Goal: Navigation & Orientation: Understand site structure

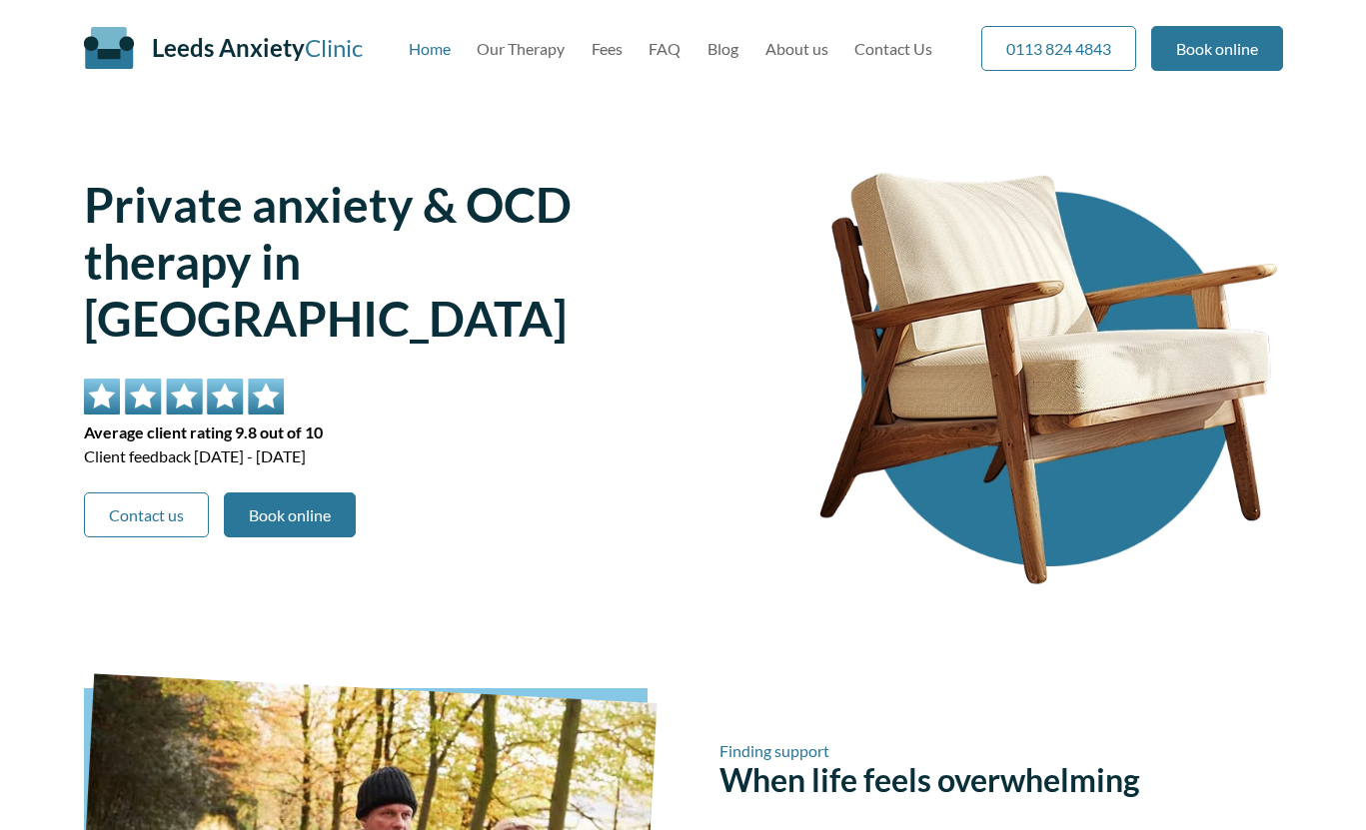
click at [537, 66] on div "Leeds Anxiety Clinic Skip to main content Home Our Therapy Fees FAQ Blog About …" at bounding box center [683, 48] width 1199 height 96
click at [548, 39] on link "Our Therapy" at bounding box center [521, 48] width 88 height 19
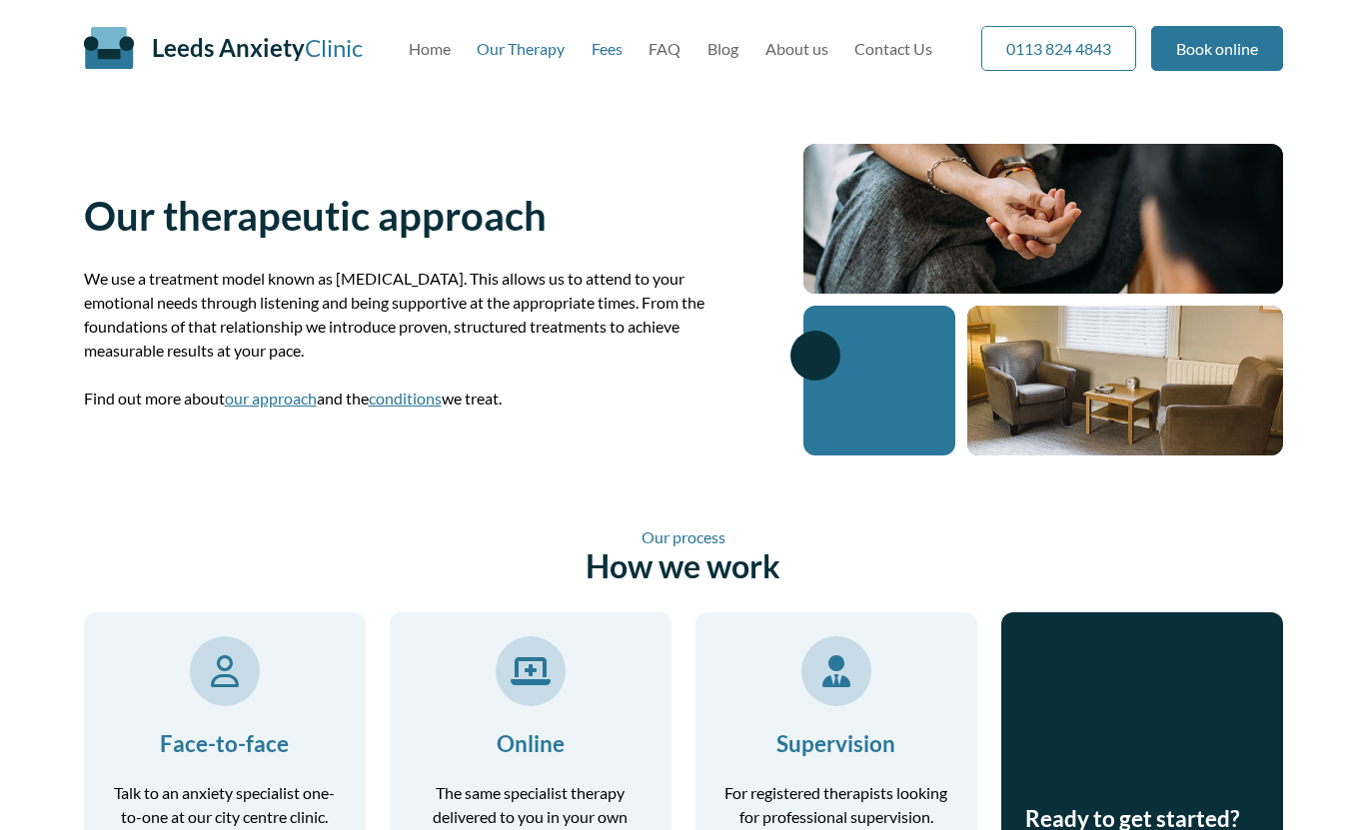
click at [607, 49] on link "Fees" at bounding box center [606, 48] width 31 height 19
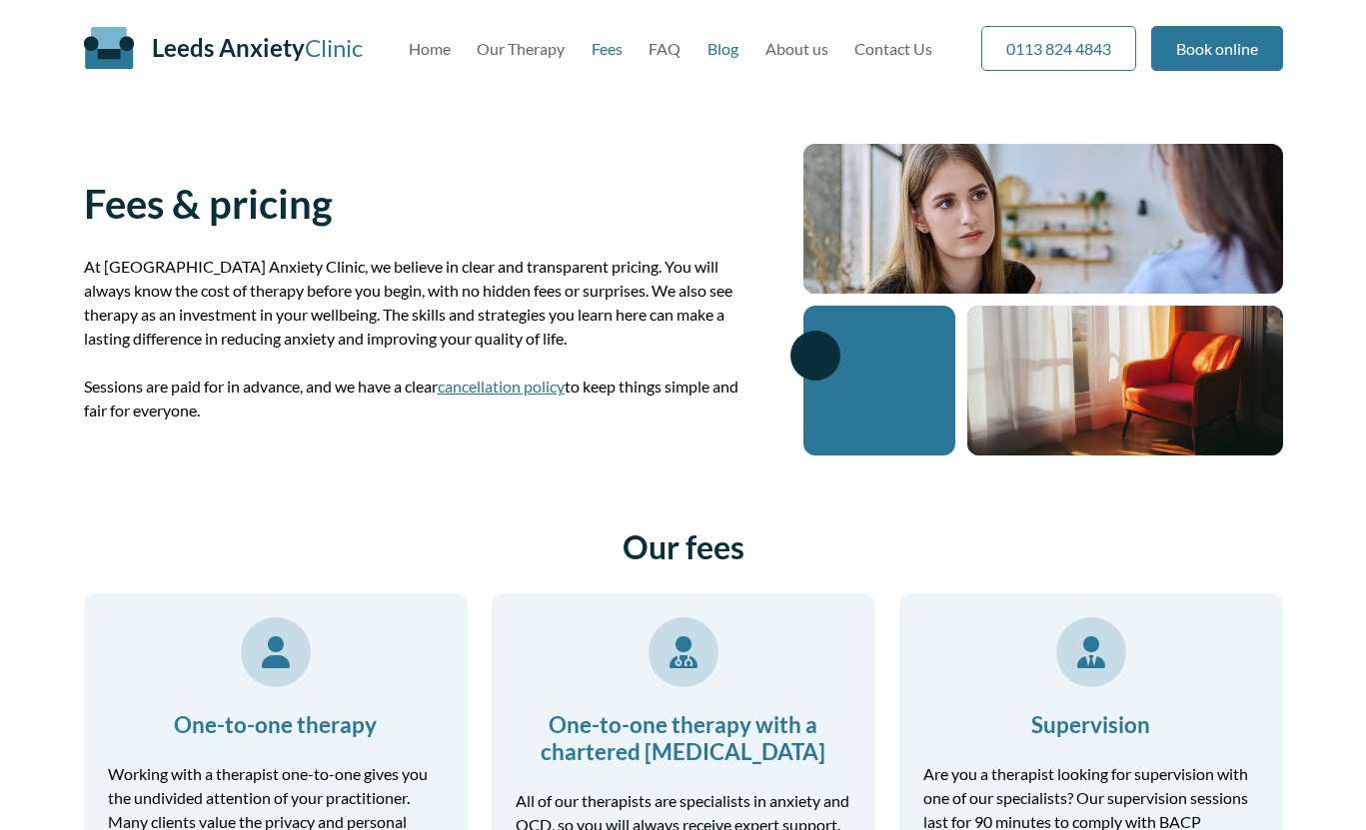
click at [723, 54] on link "Blog" at bounding box center [722, 48] width 31 height 19
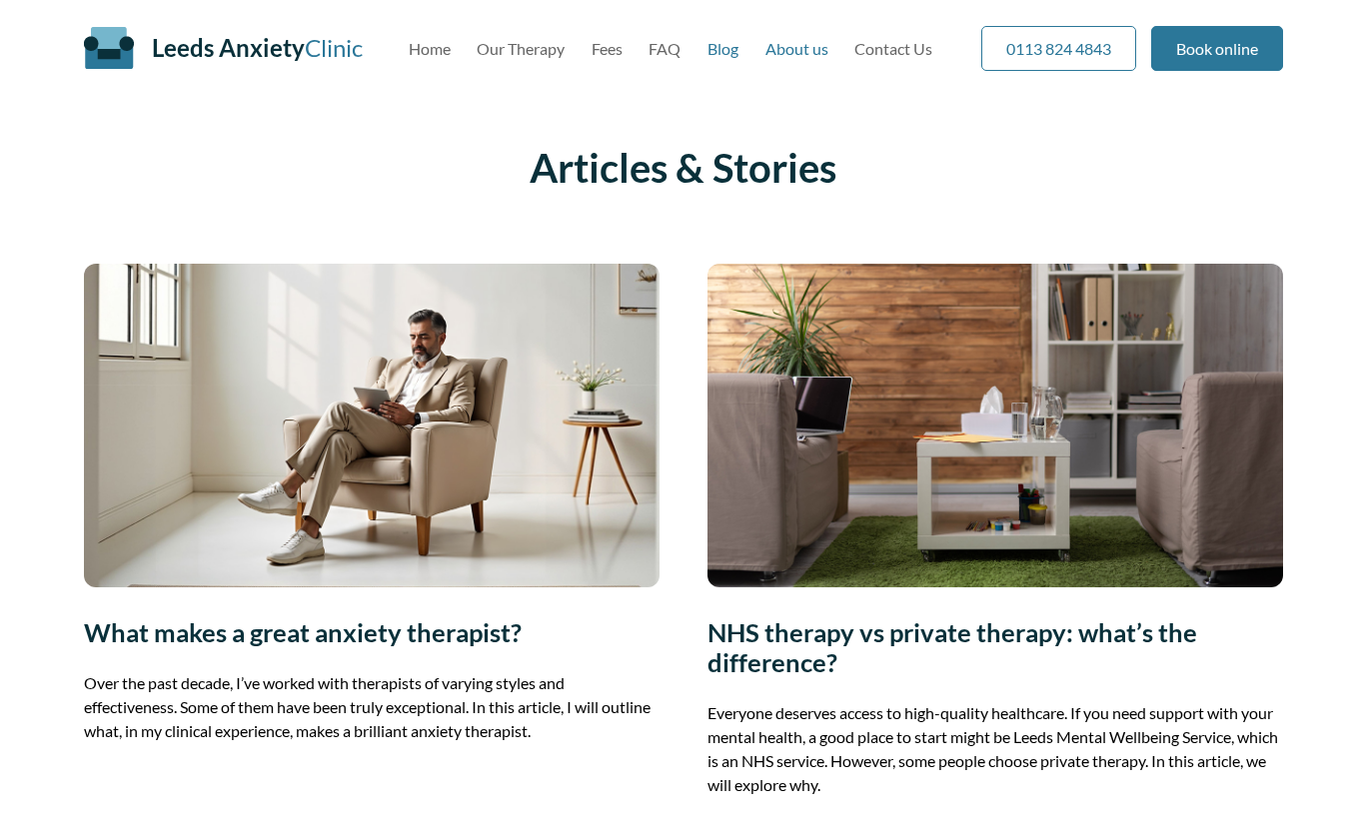
click at [803, 54] on link "About us" at bounding box center [796, 48] width 63 height 19
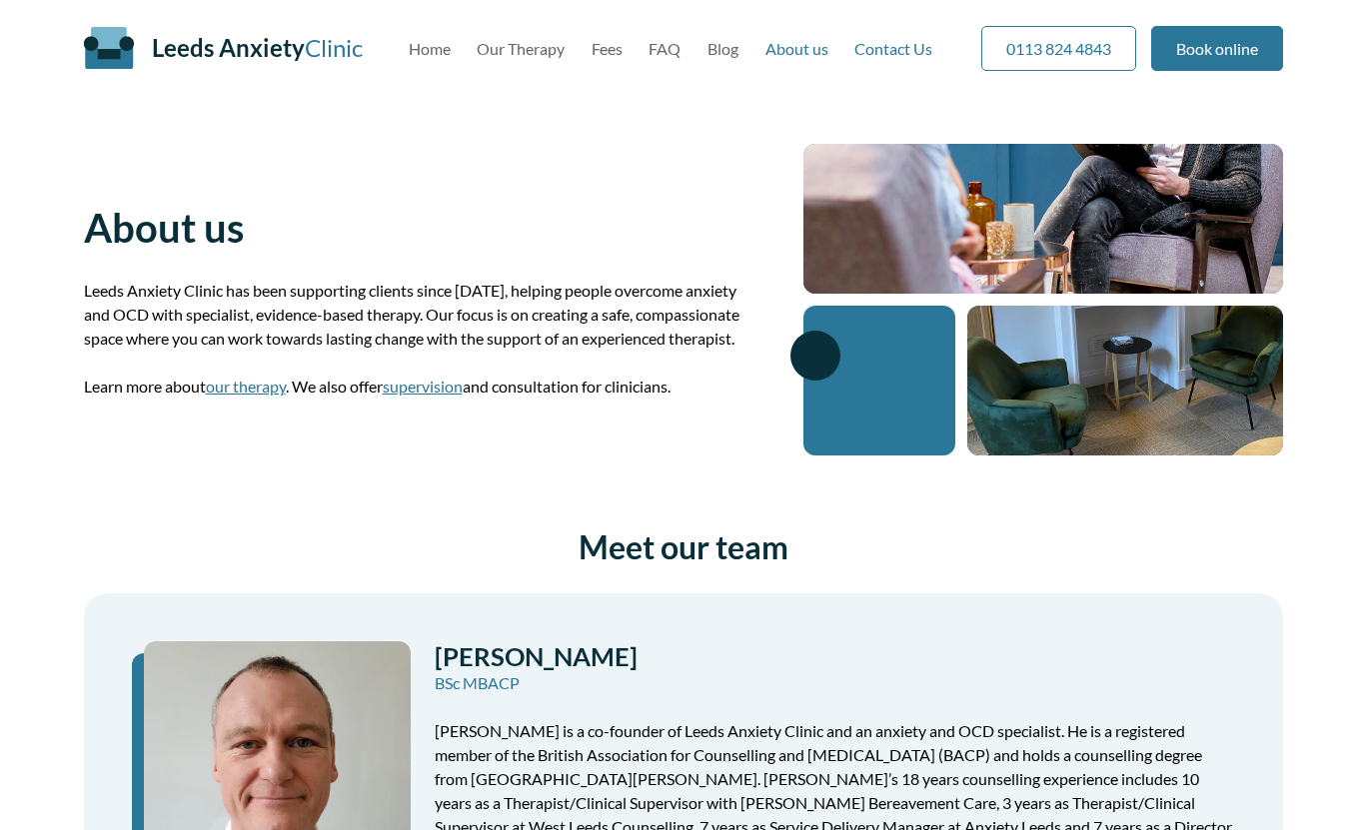
click at [899, 52] on link "Contact Us" at bounding box center [893, 48] width 78 height 19
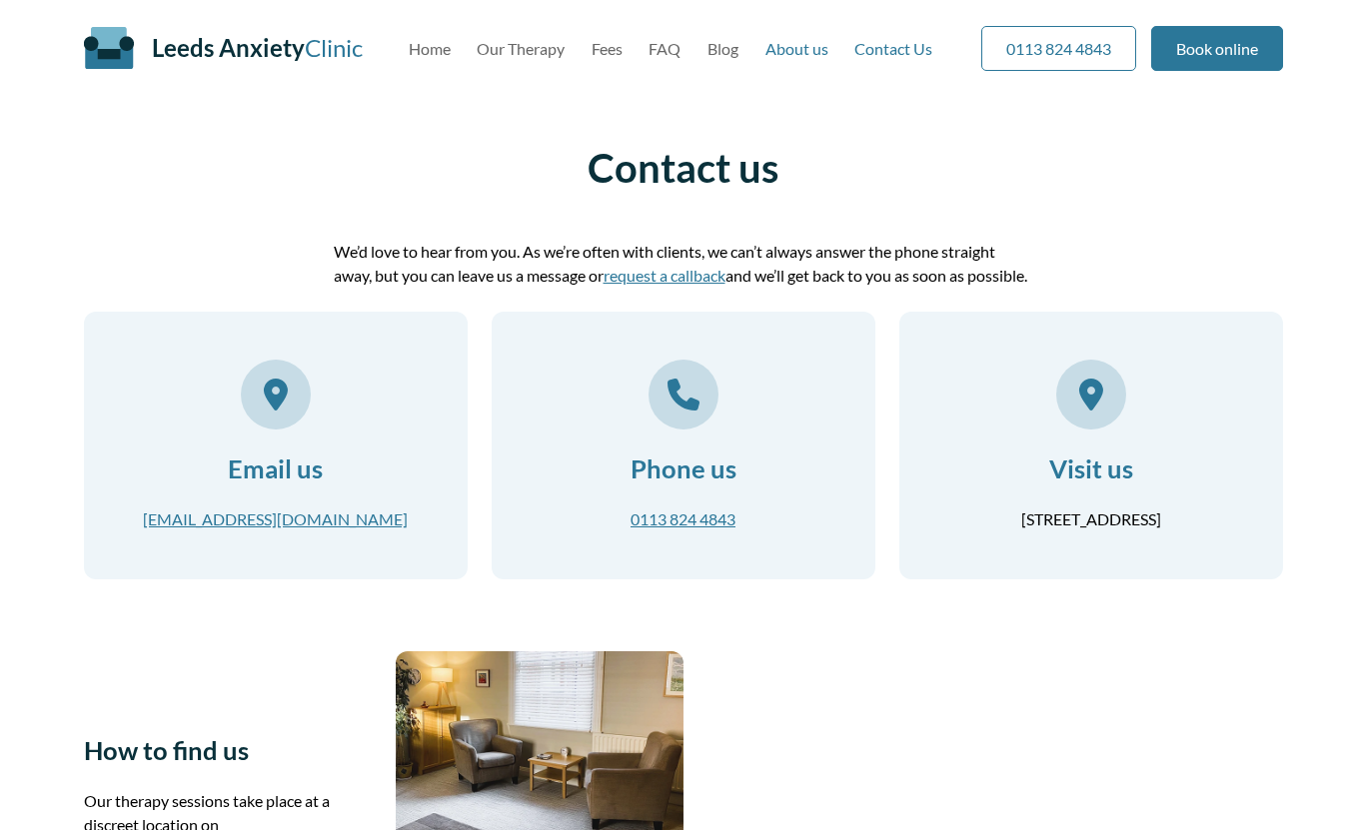
click at [801, 53] on link "About us" at bounding box center [796, 48] width 63 height 19
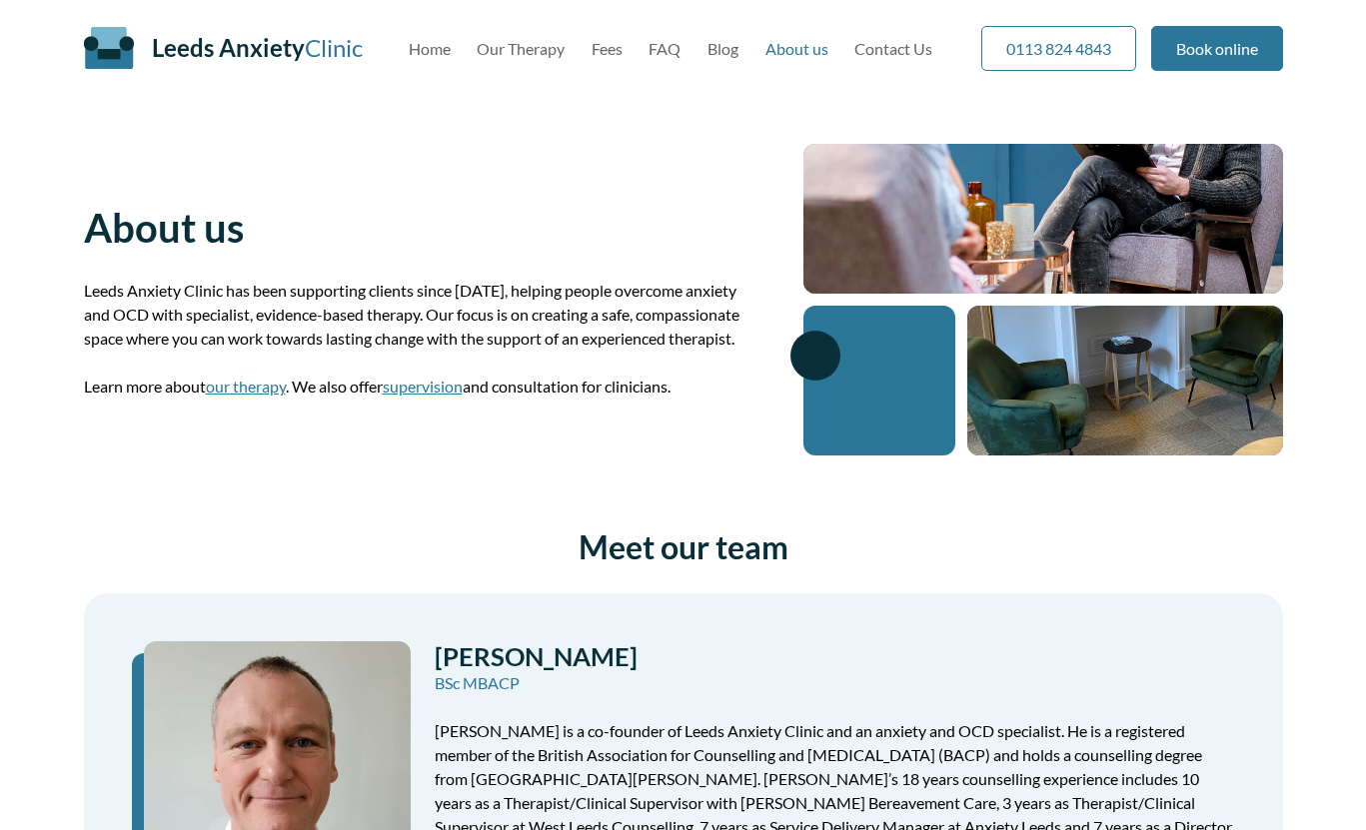
click at [323, 50] on link "Leeds Anxiety Clinic" at bounding box center [257, 47] width 211 height 29
